Goal: Navigation & Orientation: Find specific page/section

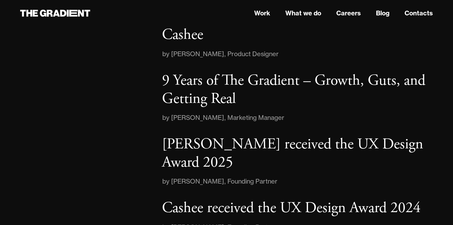
scroll to position [930, 0]
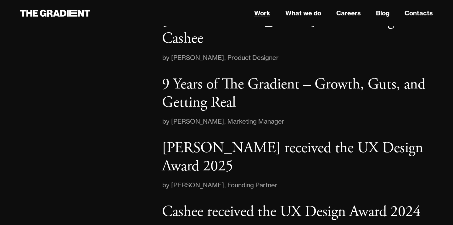
click at [267, 15] on link "Work" at bounding box center [262, 12] width 16 height 9
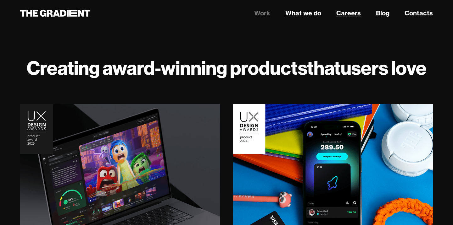
click at [348, 15] on link "Careers" at bounding box center [348, 12] width 25 height 9
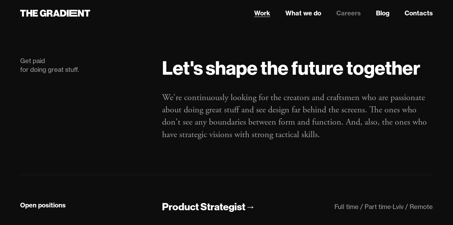
click at [265, 9] on link "Work" at bounding box center [262, 12] width 16 height 9
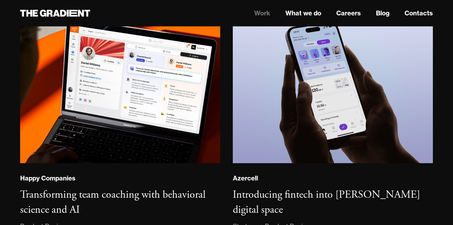
scroll to position [365, 0]
